Goal: Task Accomplishment & Management: Use online tool/utility

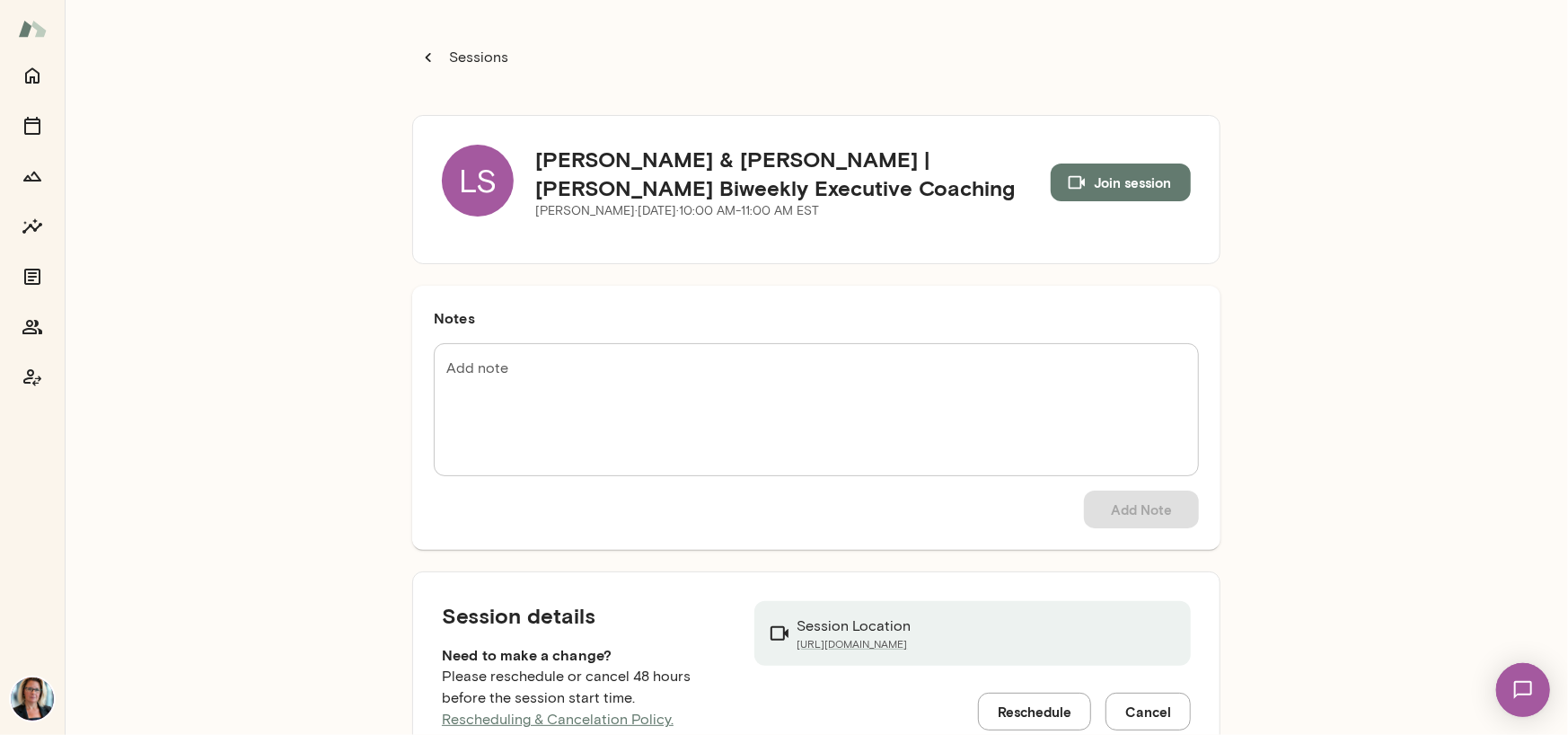
click at [451, 174] on div "LS" at bounding box center [478, 181] width 72 height 72
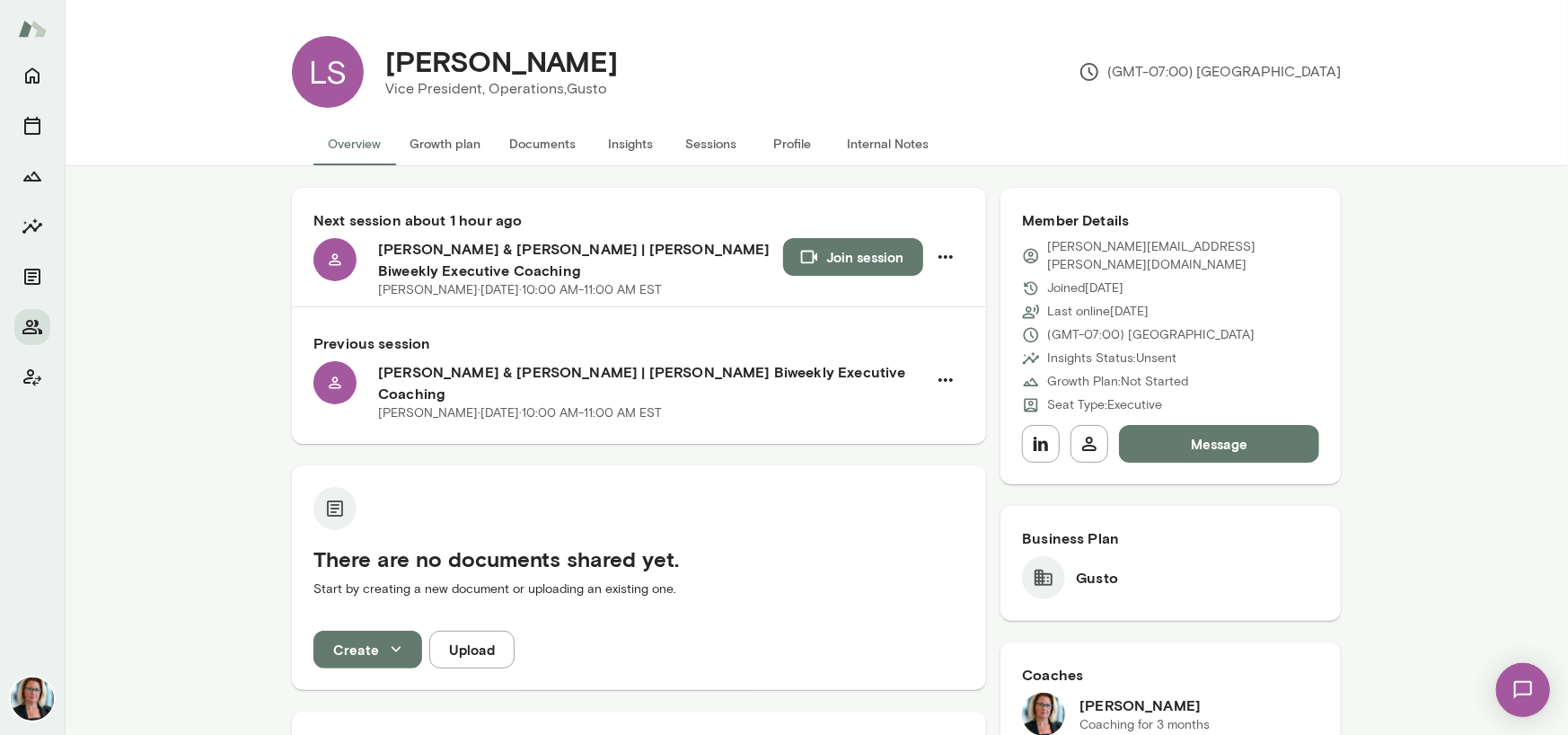
click at [704, 145] on button "Sessions" at bounding box center [711, 143] width 81 height 43
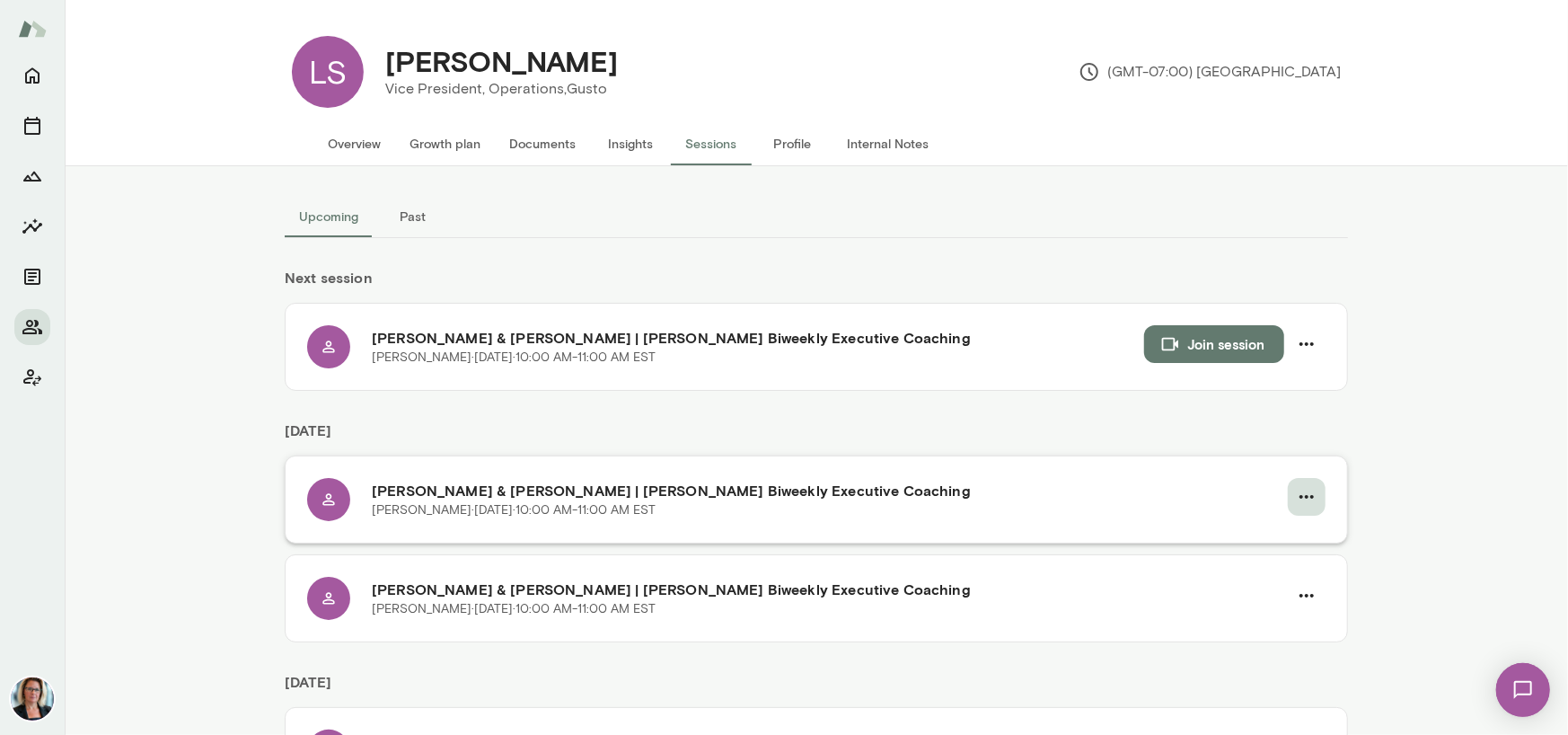
click at [1301, 493] on icon "button" at bounding box center [1308, 497] width 22 height 22
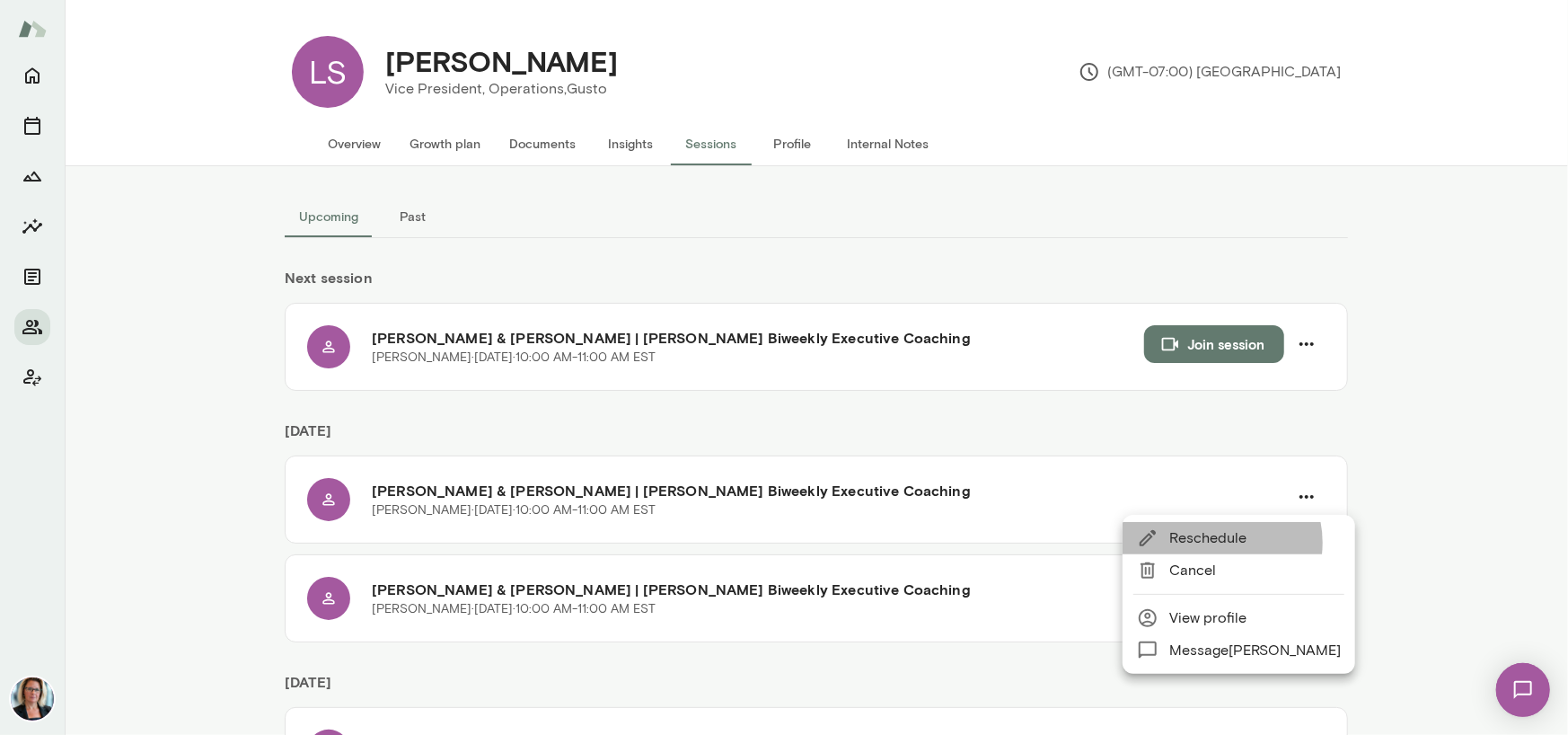
click at [1219, 543] on span "Reschedule" at bounding box center [1256, 539] width 172 height 22
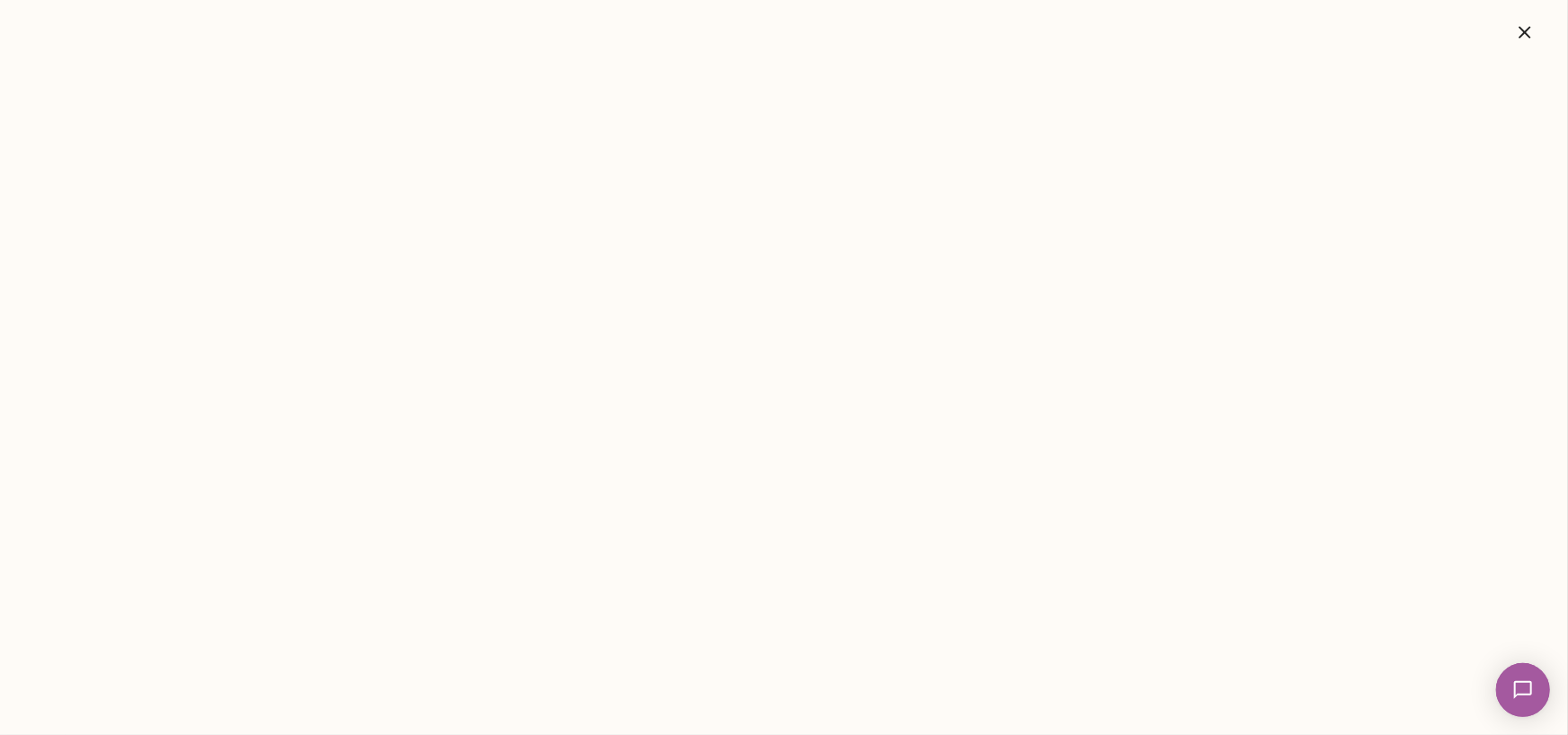
click at [1523, 29] on icon "button" at bounding box center [1525, 32] width 12 height 12
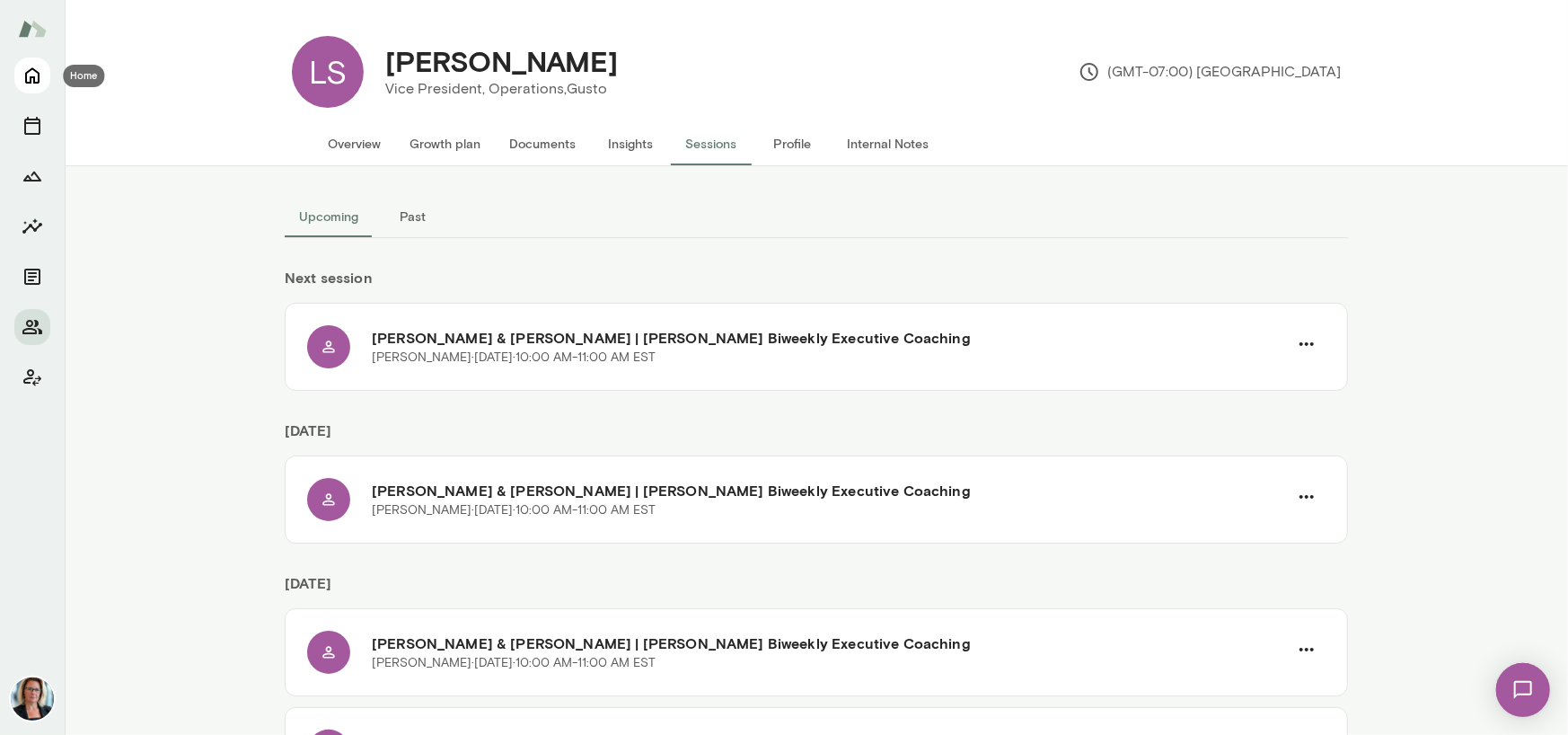
click at [23, 75] on icon "Home" at bounding box center [33, 76] width 22 height 22
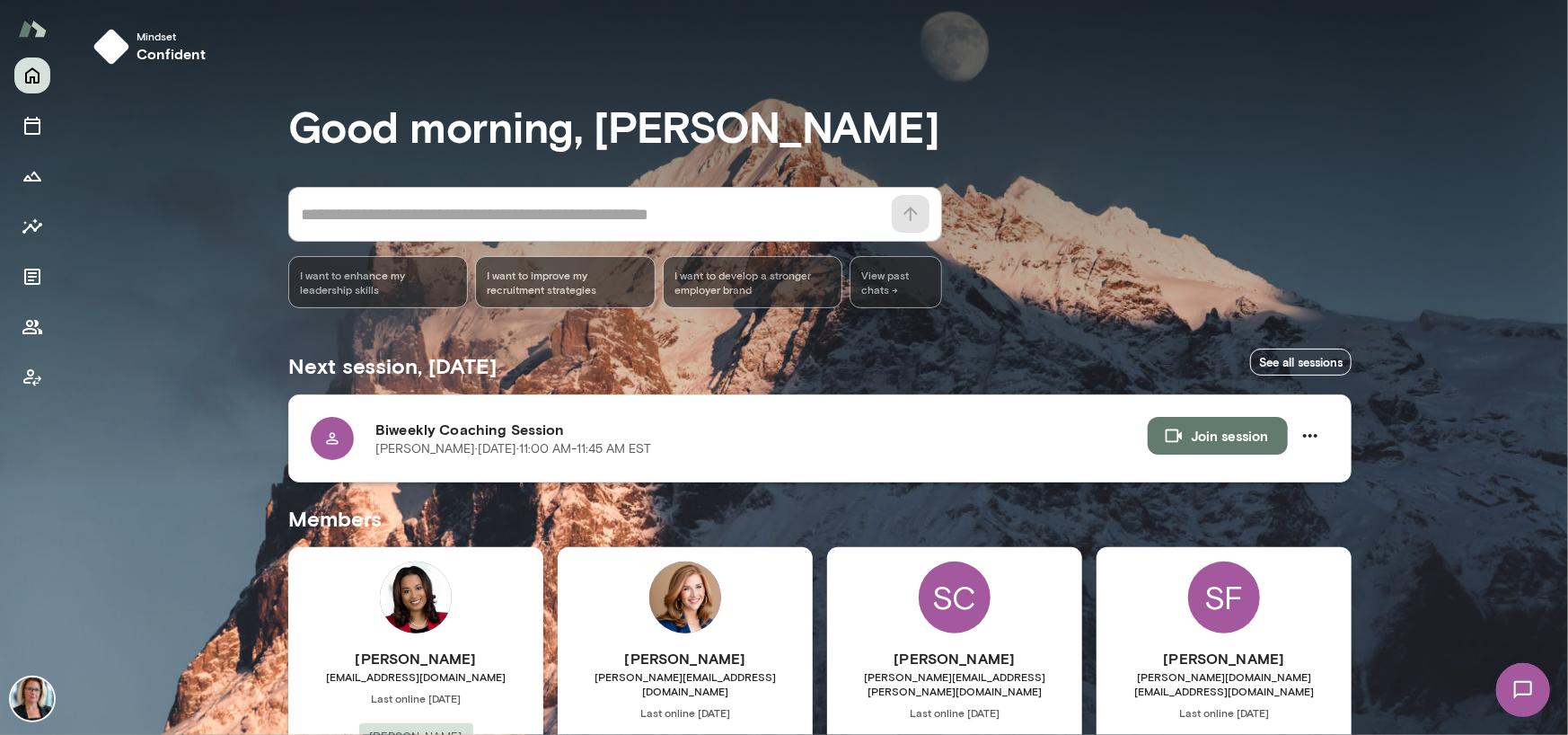
click at [1213, 430] on button "Join session" at bounding box center [1218, 436] width 140 height 38
